Goal: Task Accomplishment & Management: Use online tool/utility

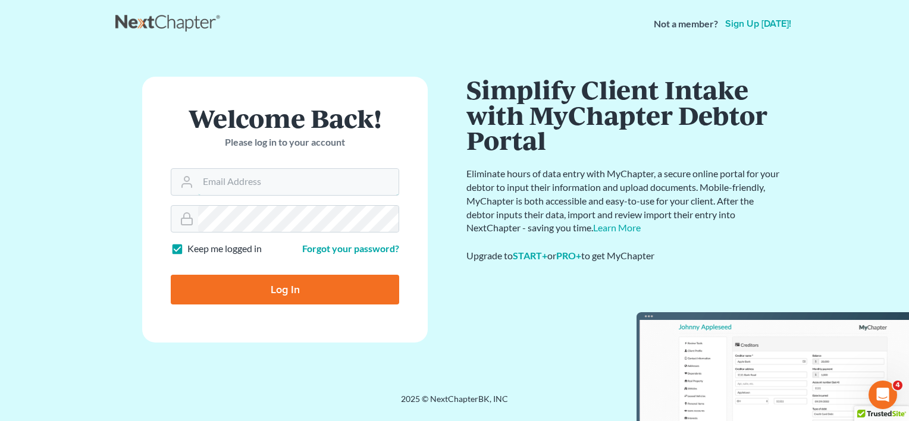
type input "[EMAIL_ADDRESS][DOMAIN_NAME]"
click at [235, 288] on input "Log In" at bounding box center [285, 290] width 228 height 30
type input "Thinking..."
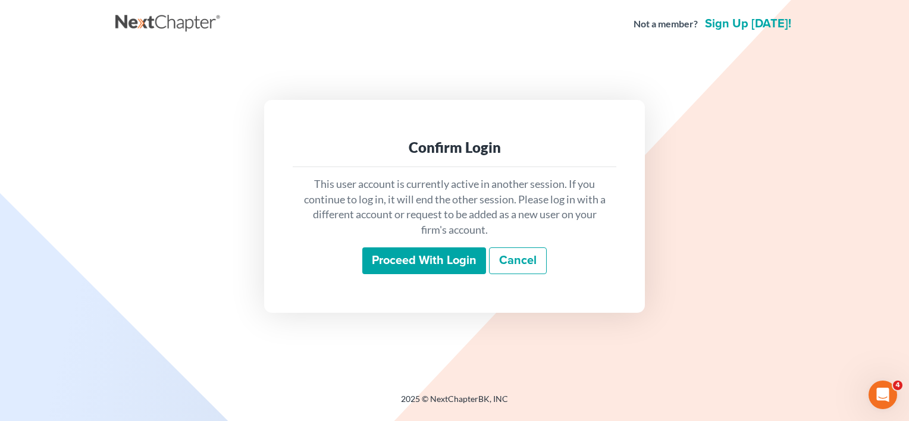
click at [420, 259] on input "Proceed with login" at bounding box center [424, 260] width 124 height 27
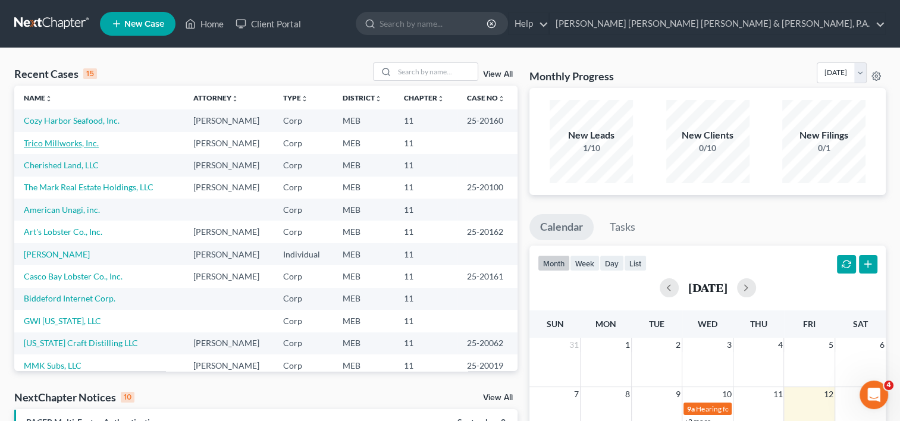
click at [62, 147] on link "Trico Millworks, Inc." at bounding box center [61, 143] width 75 height 10
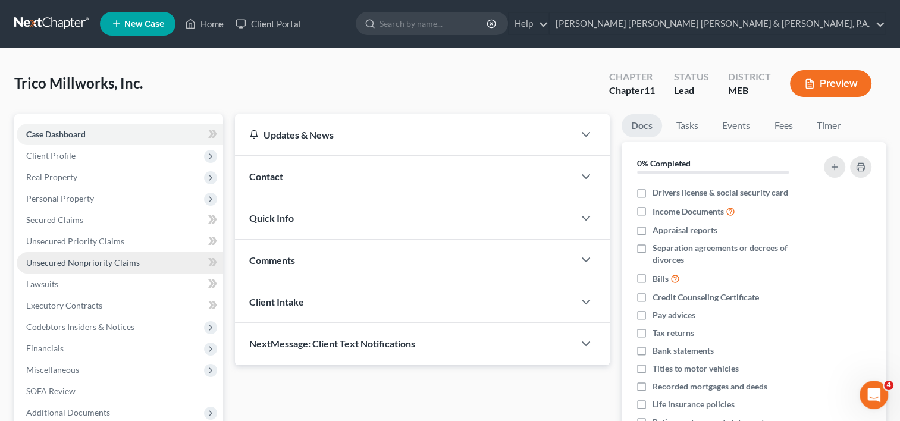
click at [106, 263] on span "Unsecured Nonpriority Claims" at bounding box center [83, 262] width 114 height 10
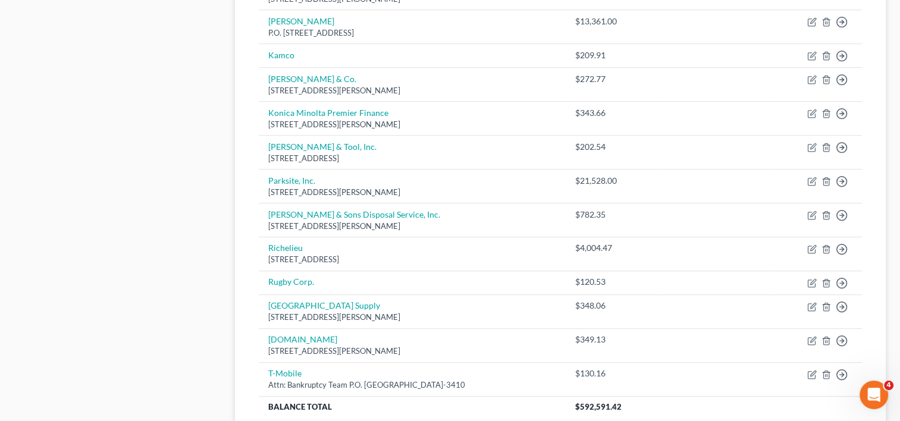
scroll to position [799, 0]
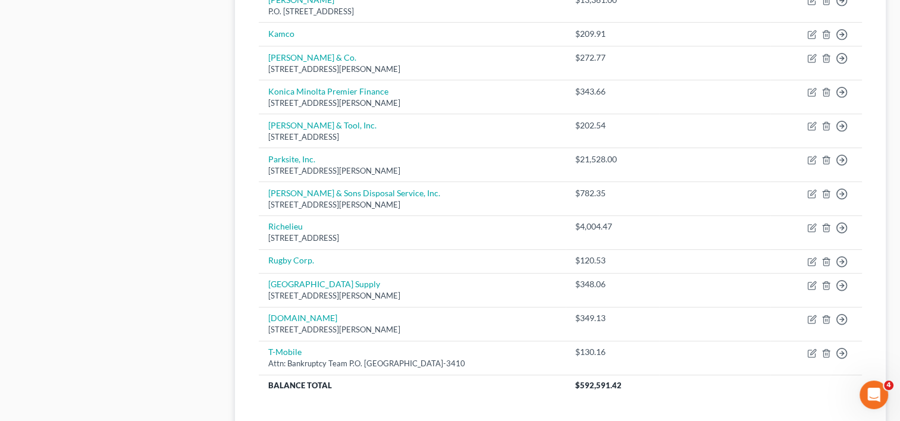
drag, startPoint x: 766, startPoint y: 1, endPoint x: 152, endPoint y: 188, distance: 641.4
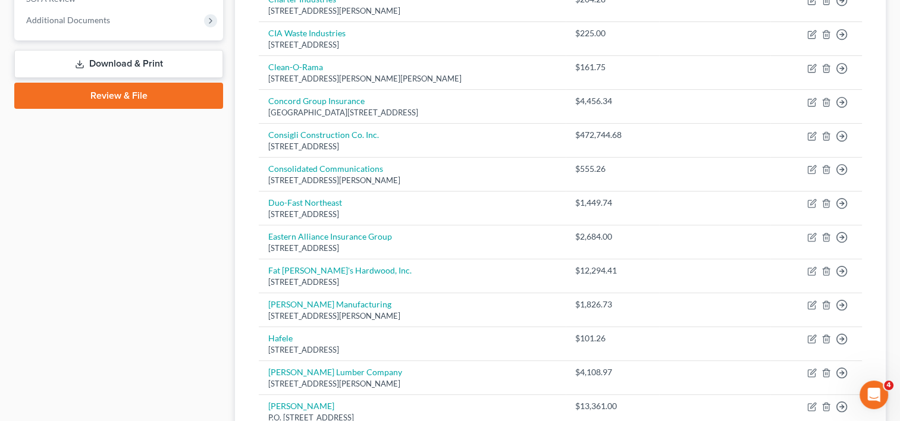
scroll to position [0, 0]
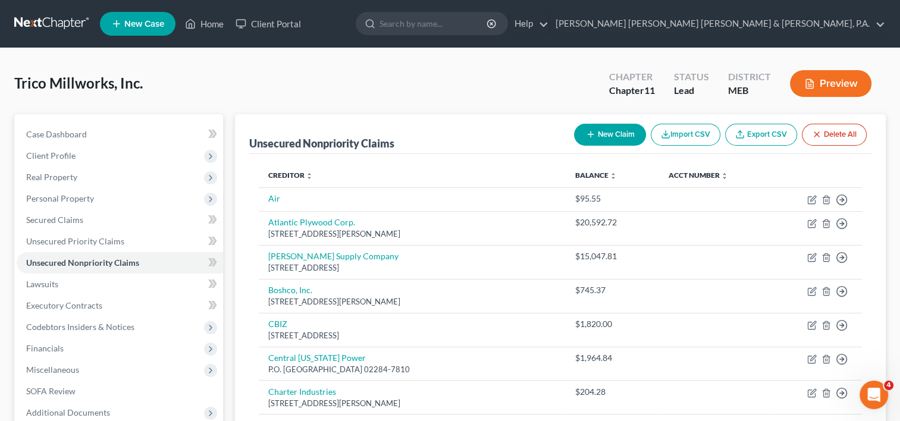
drag, startPoint x: 828, startPoint y: 92, endPoint x: 837, endPoint y: 80, distance: 15.3
click at [837, 80] on button "Preview" at bounding box center [830, 83] width 81 height 27
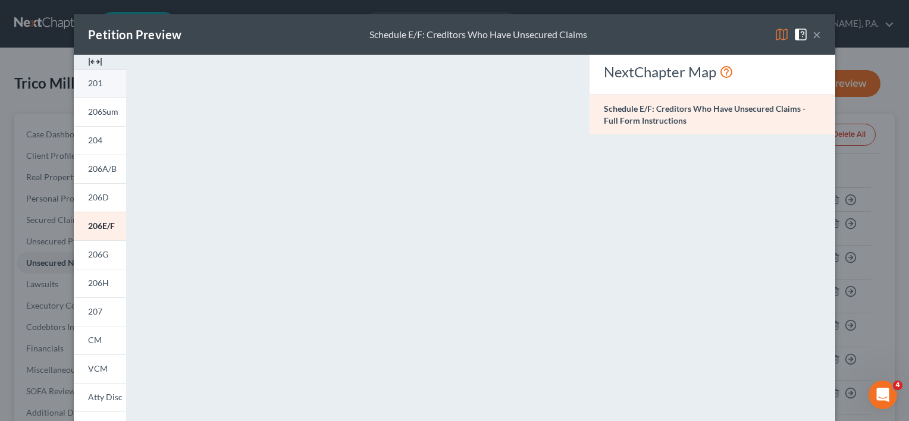
click at [81, 84] on link "201" at bounding box center [100, 83] width 52 height 29
click at [812, 33] on button "×" at bounding box center [816, 34] width 8 height 14
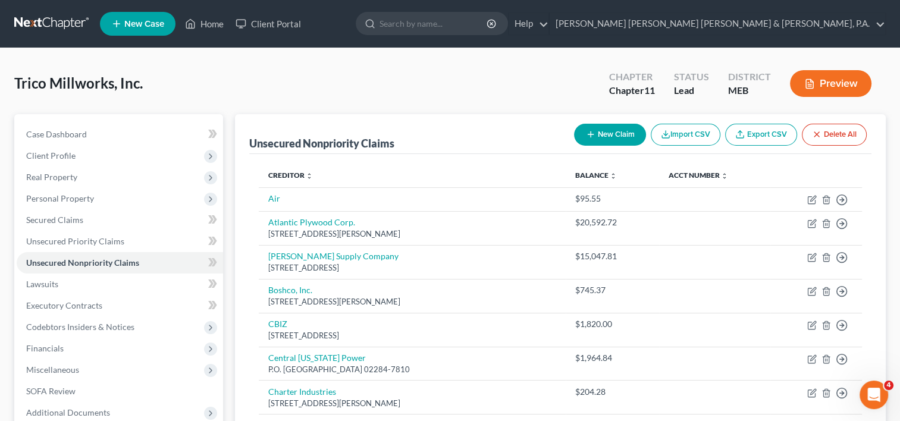
click at [854, 90] on button "Preview" at bounding box center [830, 83] width 81 height 27
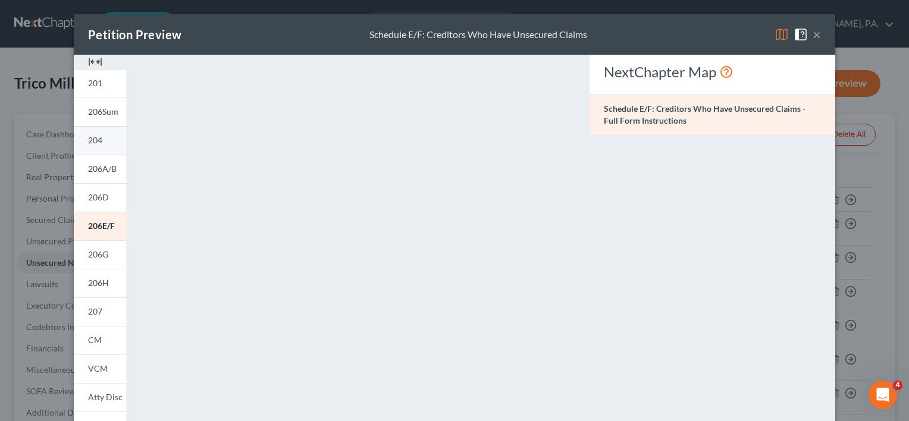
click at [93, 148] on link "204" at bounding box center [100, 140] width 52 height 29
click at [807, 31] on span at bounding box center [802, 34] width 19 height 10
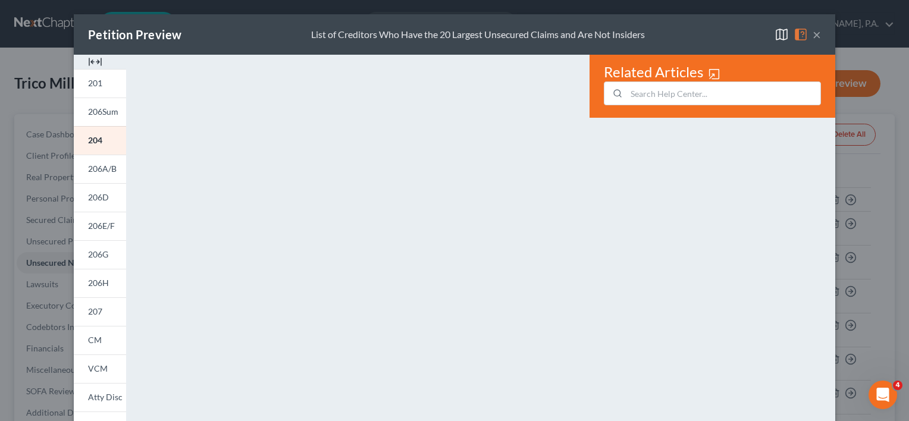
click at [815, 36] on button "×" at bounding box center [816, 34] width 8 height 14
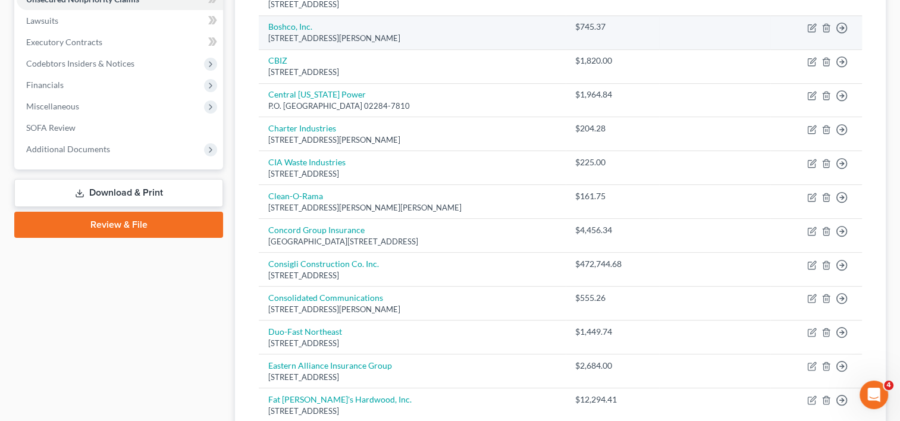
scroll to position [476, 0]
